Goal: Task Accomplishment & Management: Manage account settings

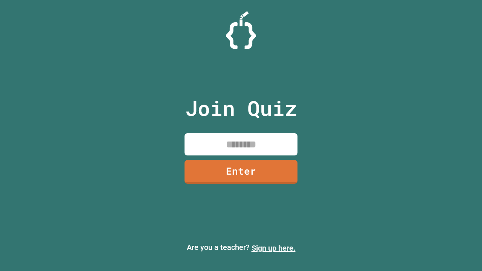
click at [274, 248] on link "Sign up here." at bounding box center [274, 248] width 44 height 9
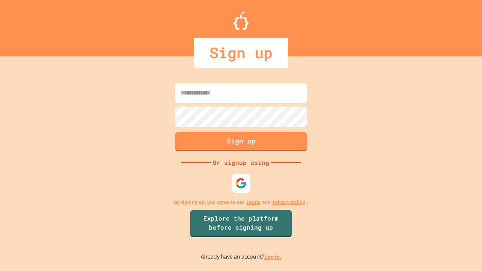
click at [274, 257] on link "Log in." at bounding box center [272, 257] width 17 height 8
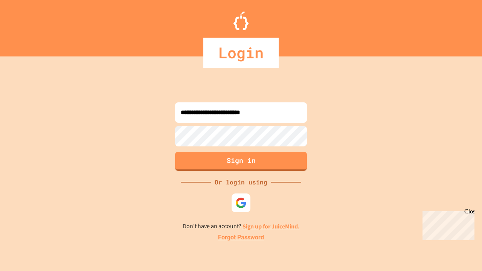
type input "**********"
